Goal: Find specific page/section: Find specific page/section

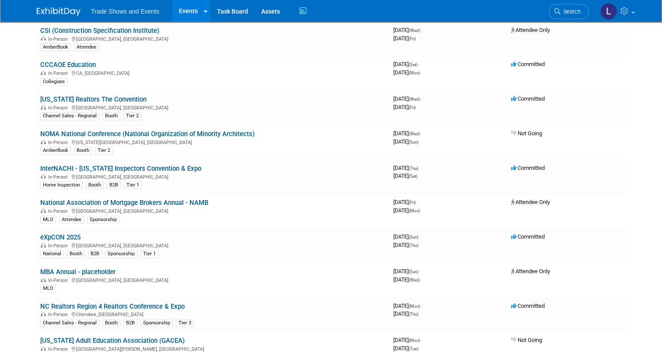
scroll to position [350, 0]
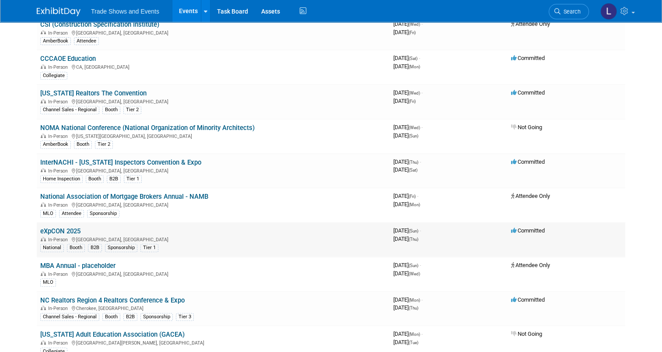
click at [313, 228] on td "eXpCON 2025 In-Person [GEOGRAPHIC_DATA], [GEOGRAPHIC_DATA] National Booth B2B S…" at bounding box center [213, 239] width 353 height 35
click at [63, 227] on link "eXpCON 2025" at bounding box center [60, 231] width 40 height 8
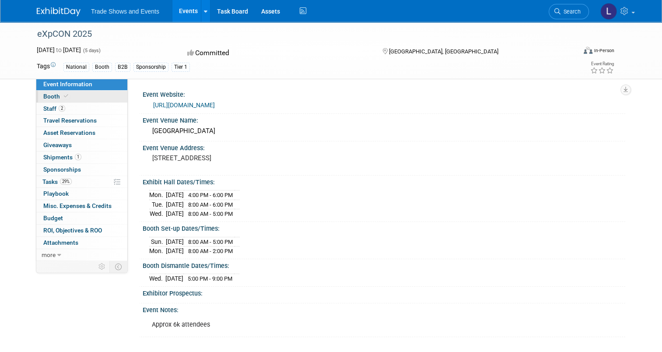
click at [50, 96] on span "Booth" at bounding box center [56, 96] width 27 height 7
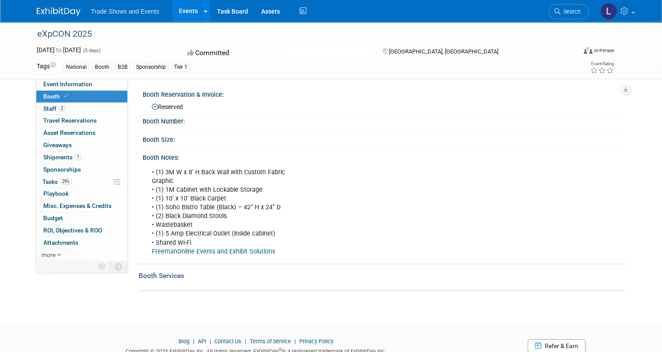
click at [290, 206] on div "• (1) 3M W x 8’ H Back Wall with Custom Fabric Graphic • (1) 1M Cabinet with Lo…" at bounding box center [338, 212] width 385 height 97
